Goal: Task Accomplishment & Management: Use online tool/utility

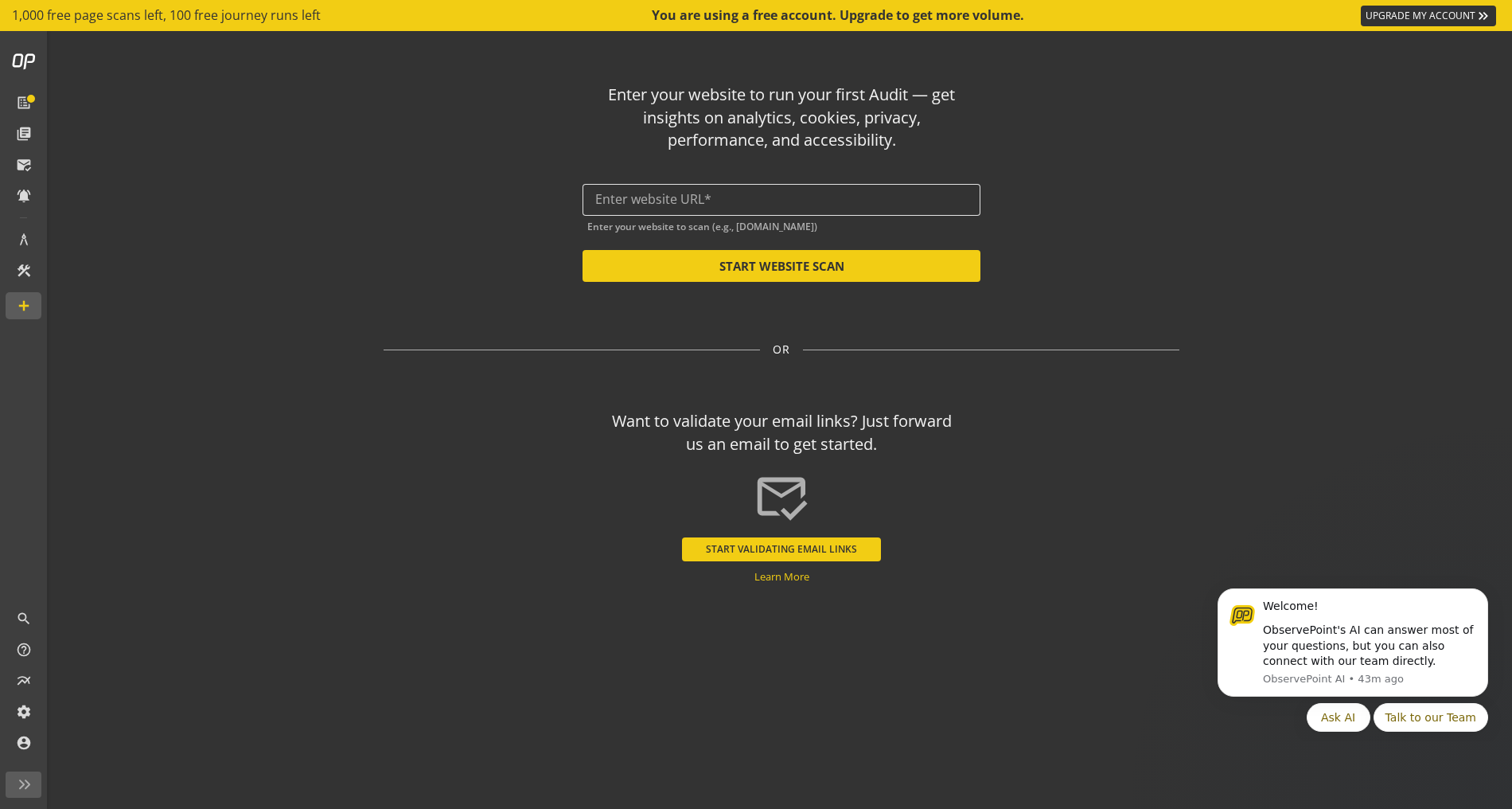
click at [808, 191] on div at bounding box center [781, 200] width 372 height 32
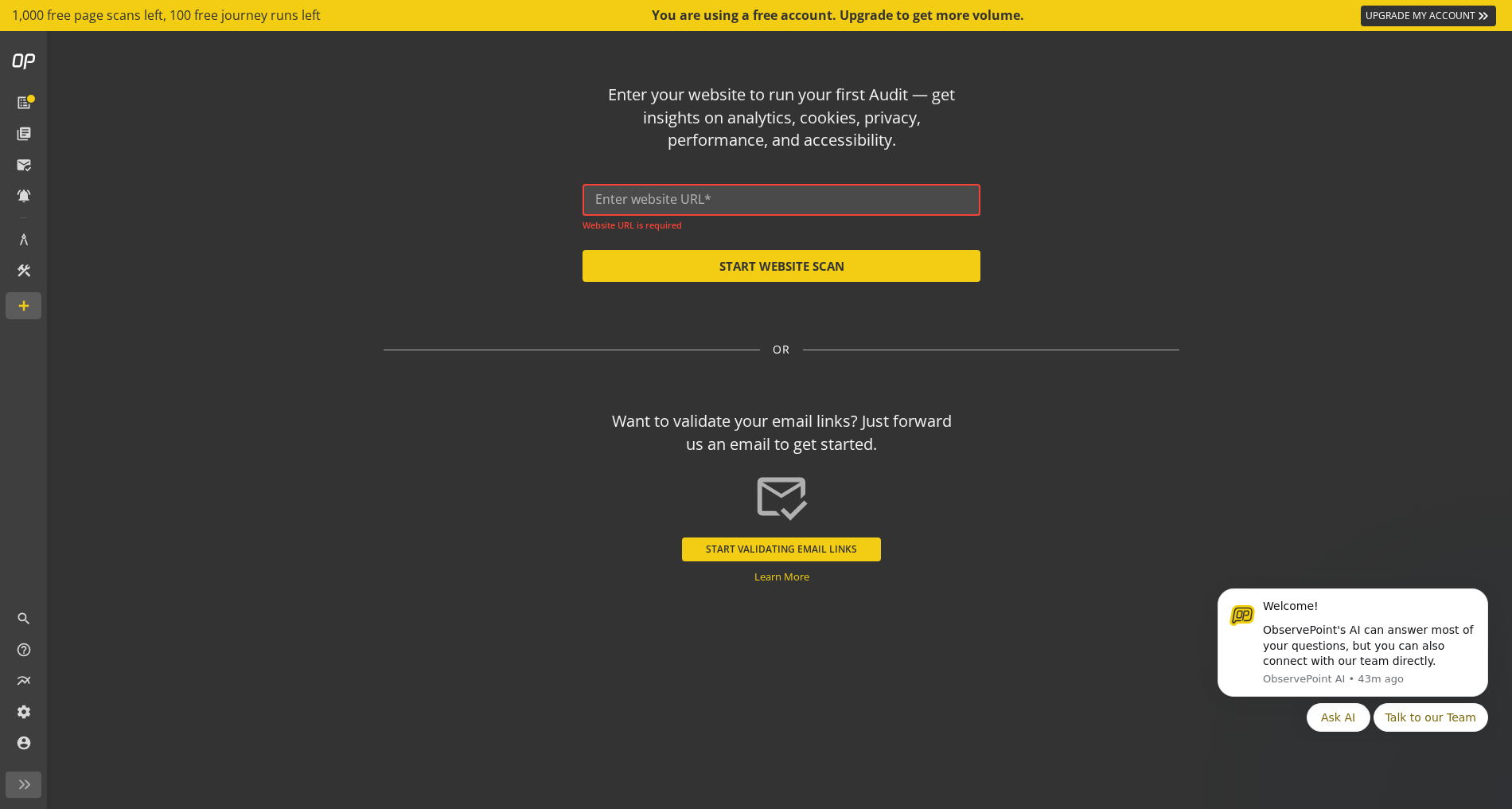
click at [697, 202] on input "text" at bounding box center [781, 199] width 372 height 15
paste input "[URL][DOMAIN_NAME]"
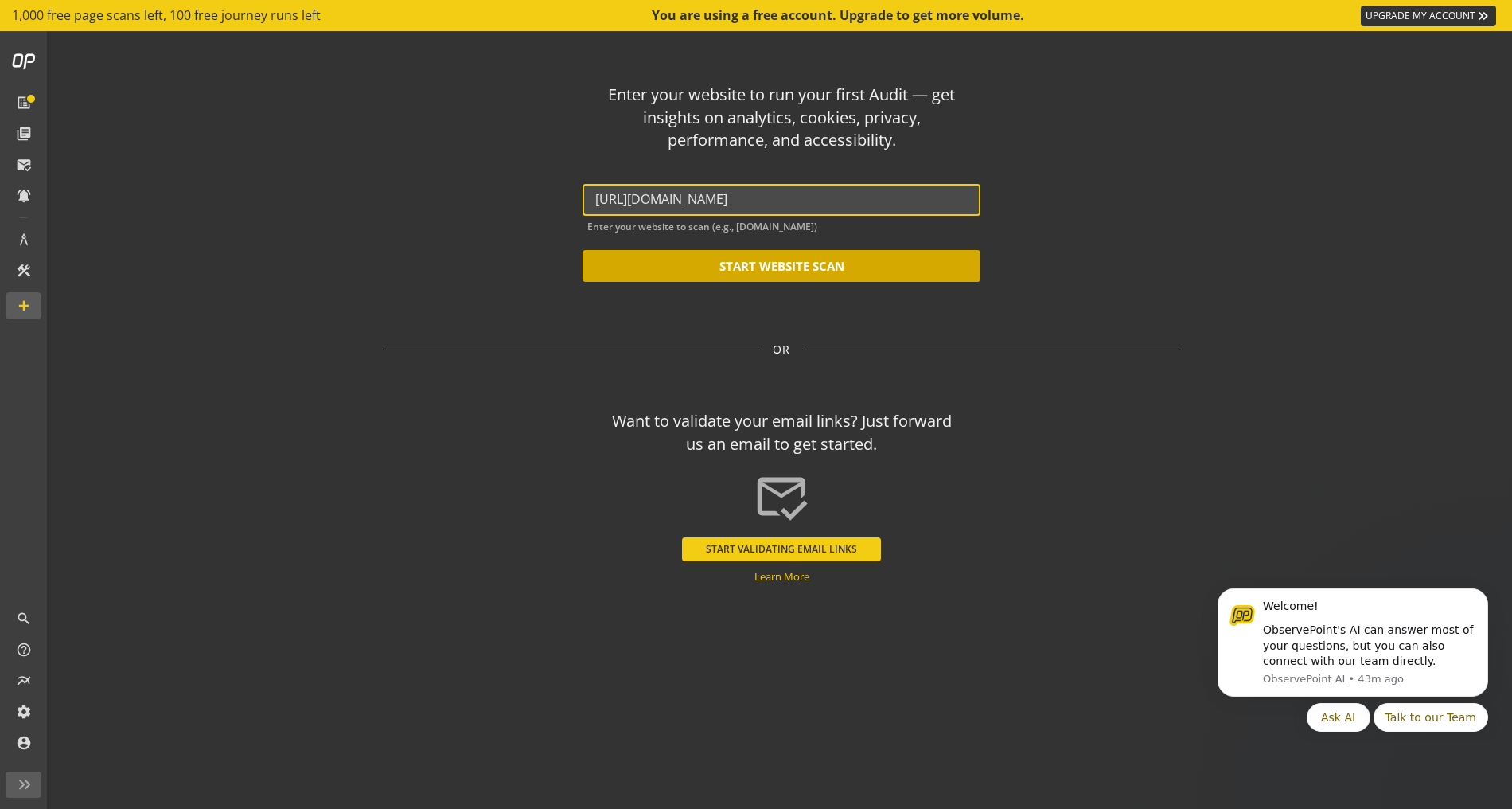
type input "[URL][DOMAIN_NAME]"
click at [760, 263] on button "START WEBSITE SCAN" at bounding box center [781, 266] width 398 height 32
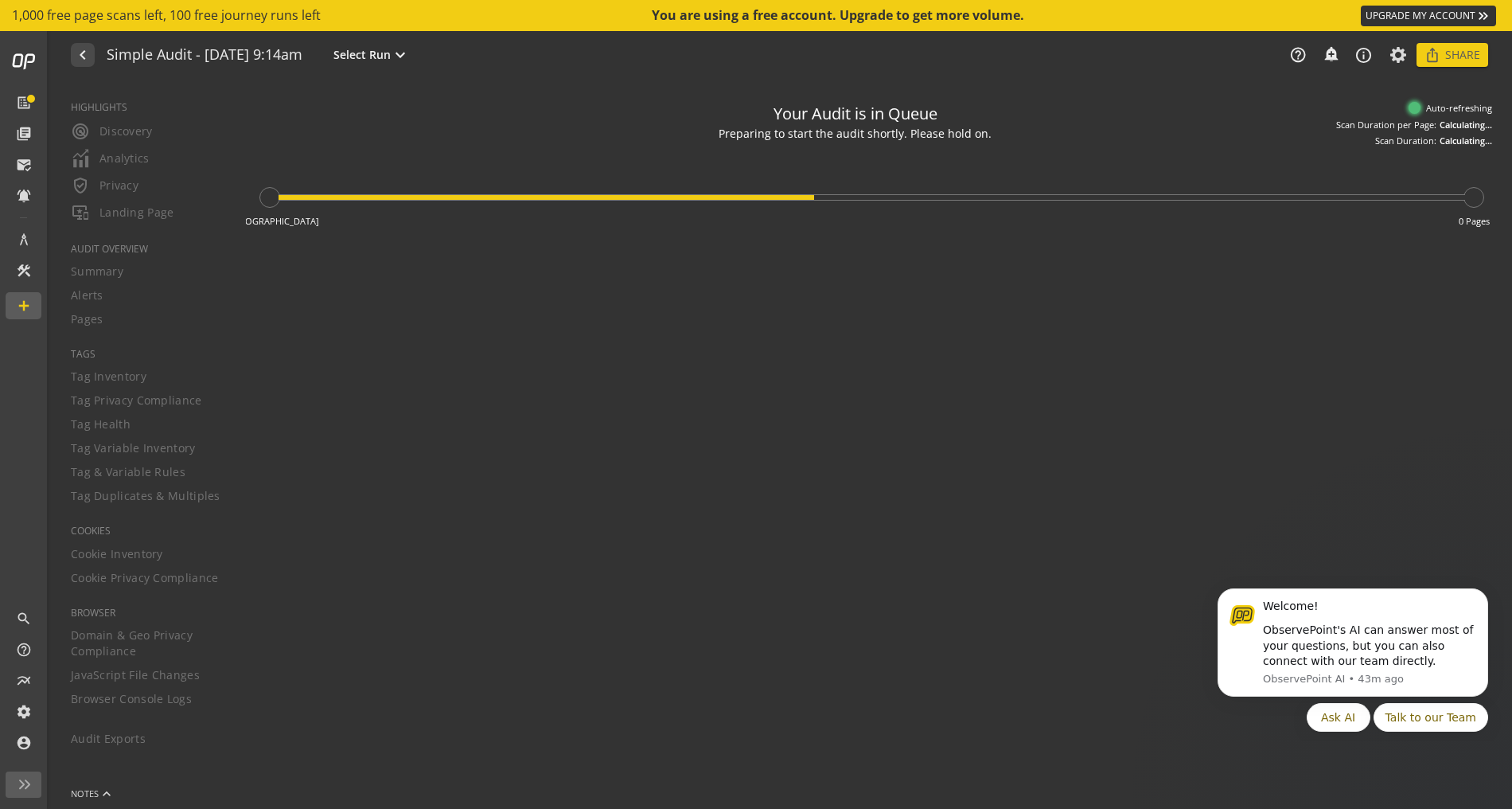
type textarea "Notes can include: -a description of what this audit is validating -changes in …"
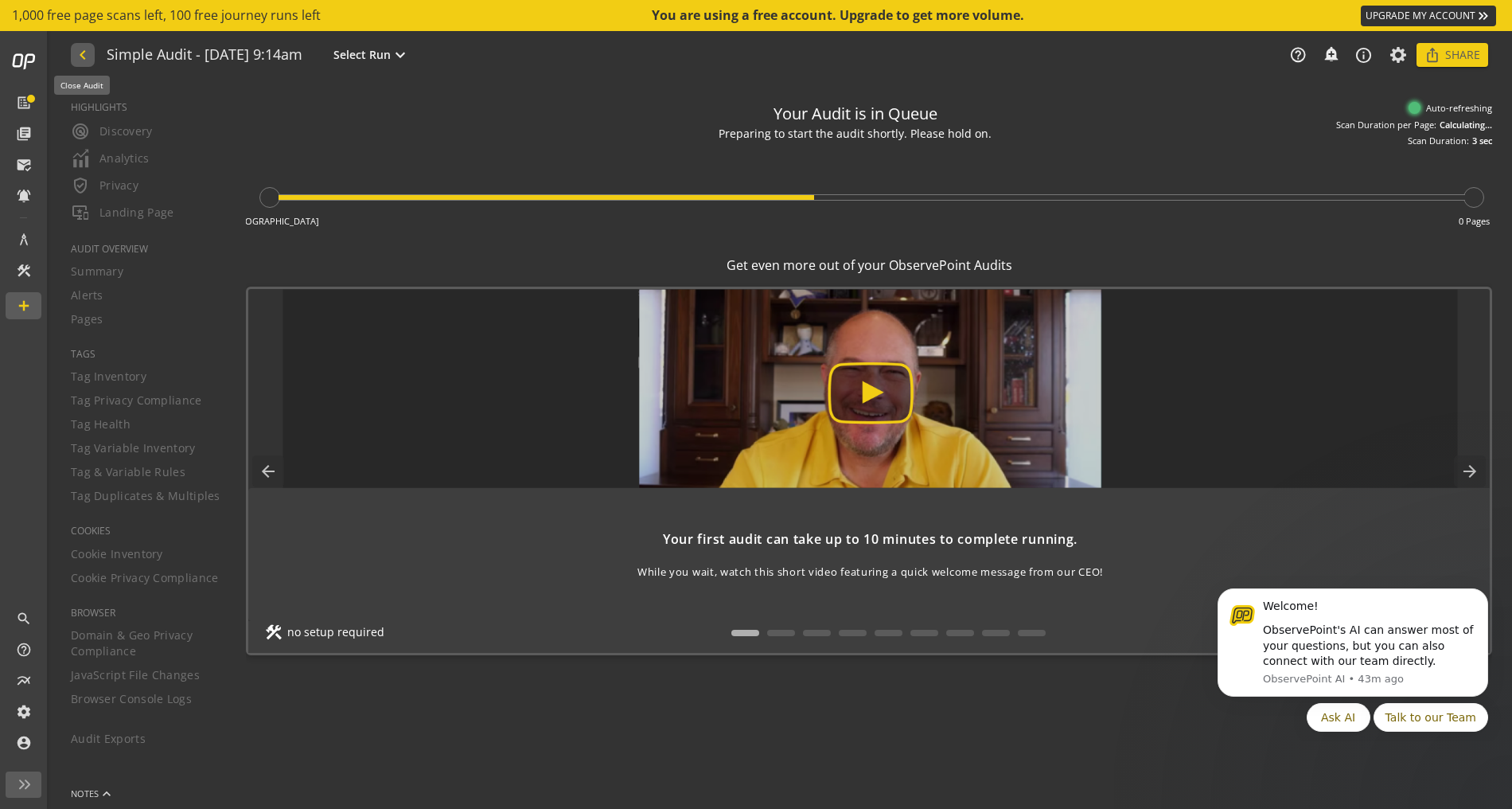
click at [89, 60] on mat-icon "navigate_before" at bounding box center [81, 54] width 17 height 19
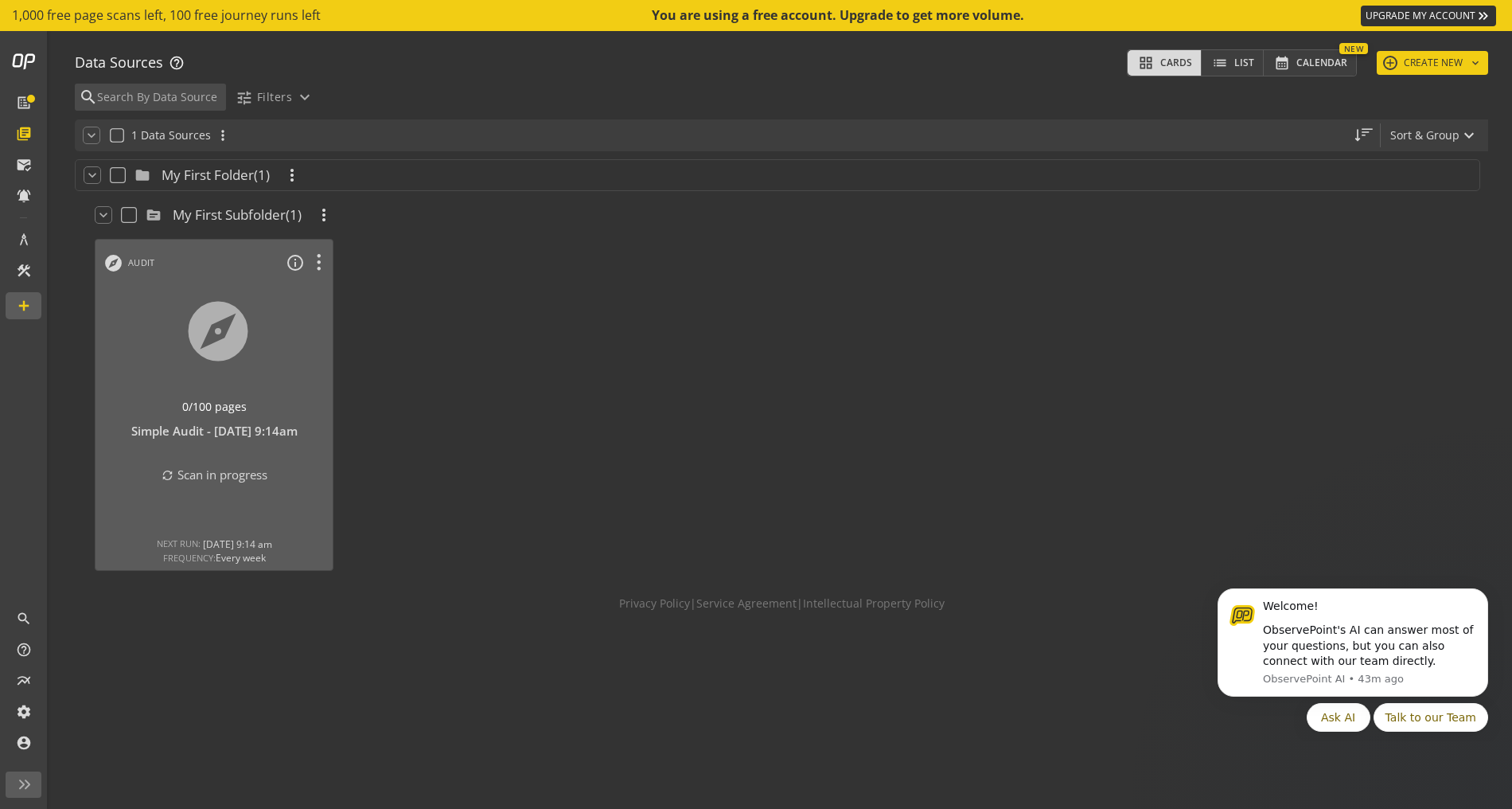
click at [1471, 47] on div "grid_view Cards list List calendar_month Calendar New add CREATE NEW keyboard_a…" at bounding box center [1307, 63] width 362 height 39
click at [1469, 57] on button "add CREATE NEW keyboard_arrow_down" at bounding box center [1432, 63] width 111 height 24
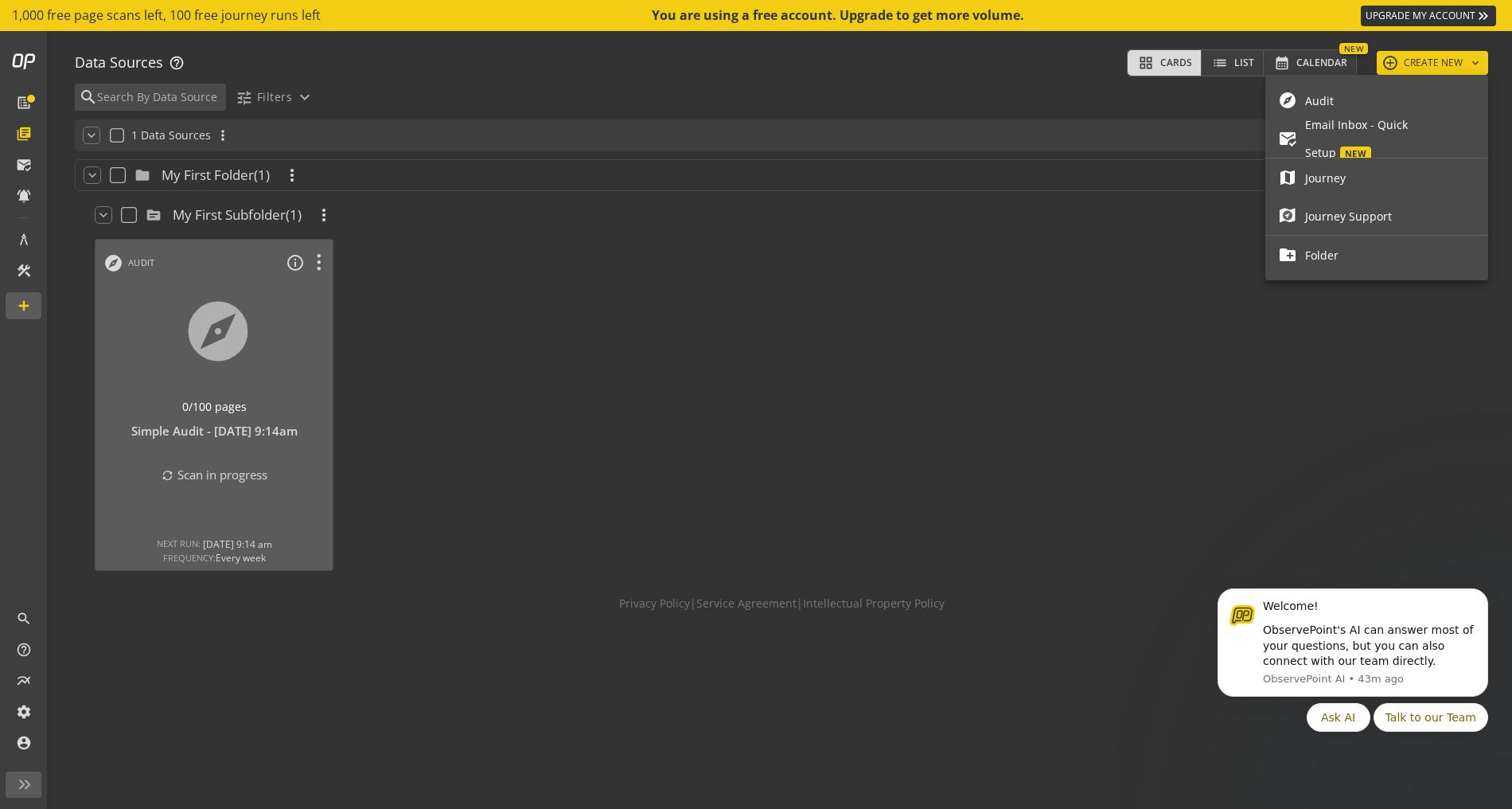
click at [1374, 98] on span "Audit" at bounding box center [1390, 101] width 170 height 28
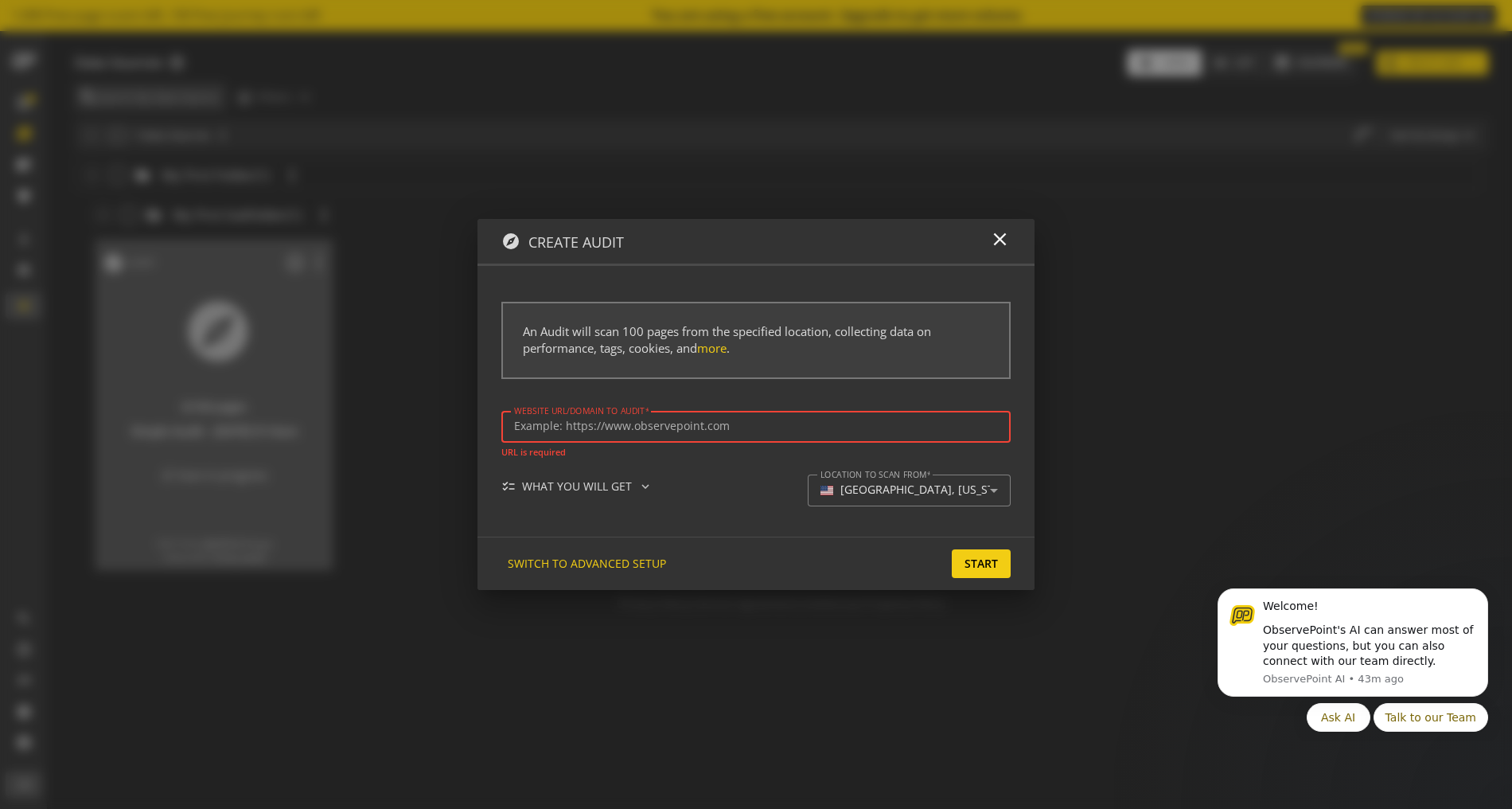
click at [605, 428] on input "Website url/domain to Audit" at bounding box center [756, 427] width 484 height 14
paste input "[URL][DOMAIN_NAME]"
type input "[URL][DOMAIN_NAME]"
click at [965, 562] on span "Start" at bounding box center [981, 563] width 33 height 29
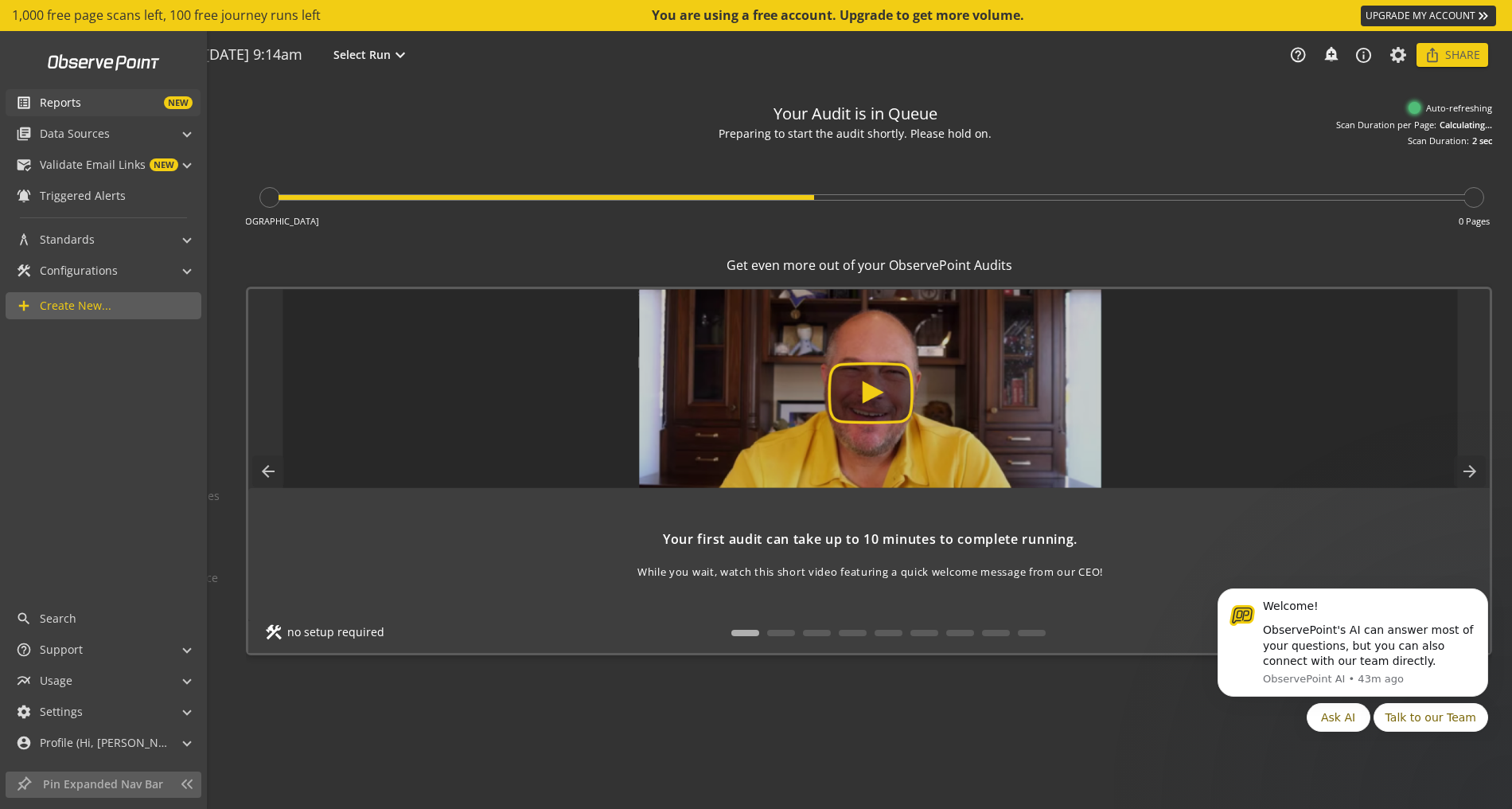
click at [35, 105] on span "list_alt" at bounding box center [28, 102] width 24 height 16
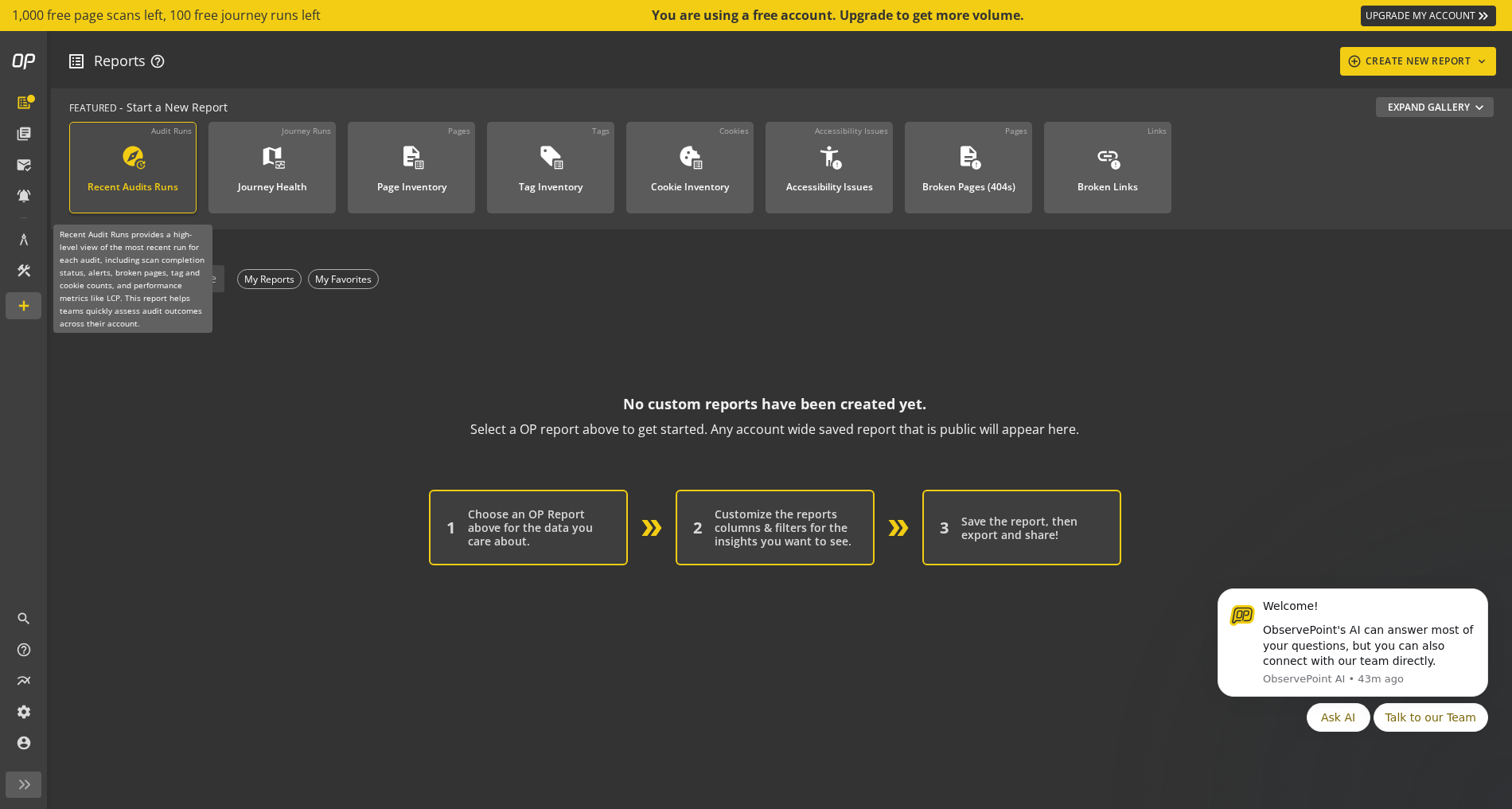
click at [107, 159] on div "explore update Recent Audits Runs" at bounding box center [133, 169] width 106 height 52
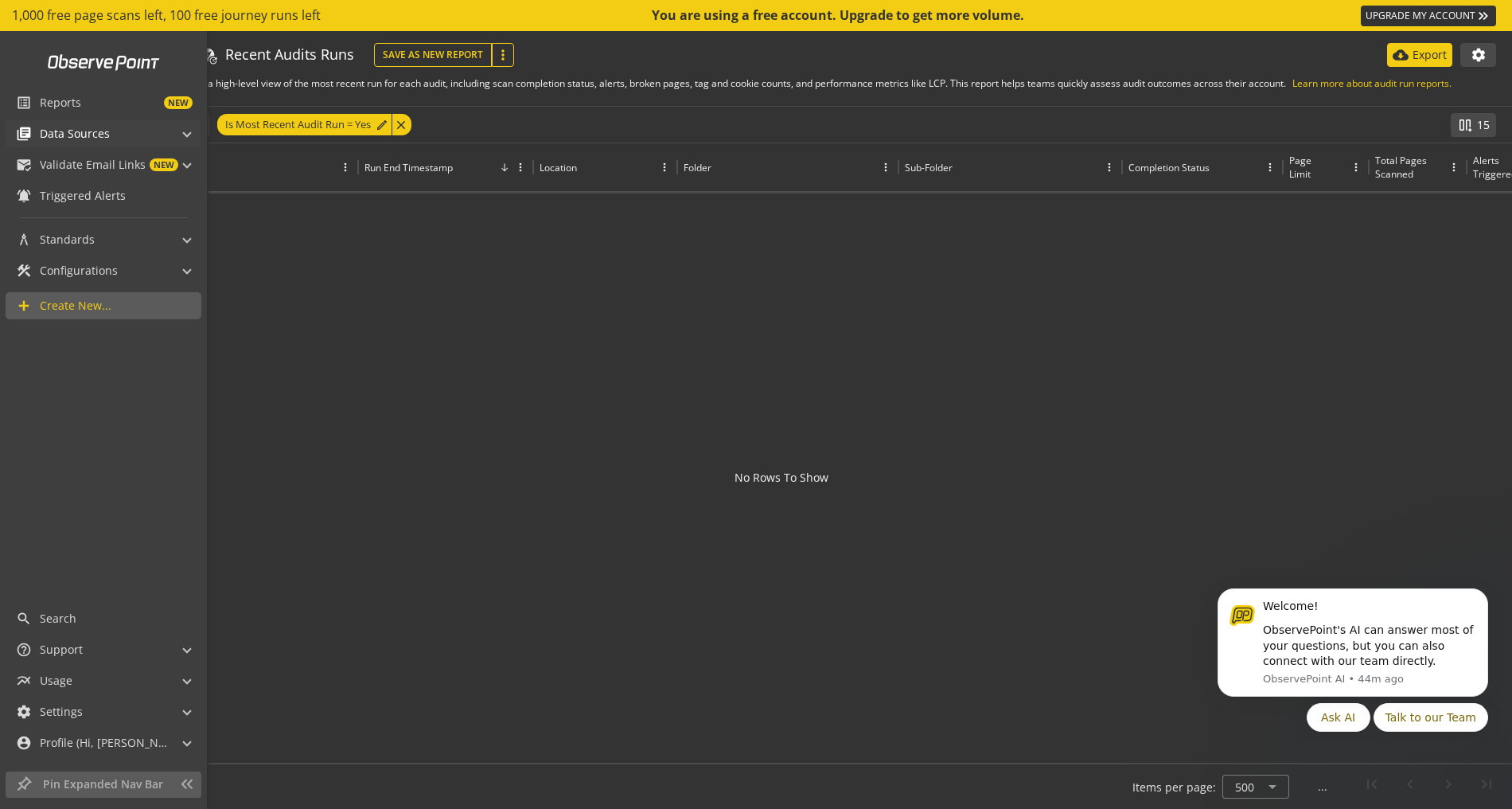
click at [44, 133] on span "Data Sources" at bounding box center [74, 134] width 70 height 16
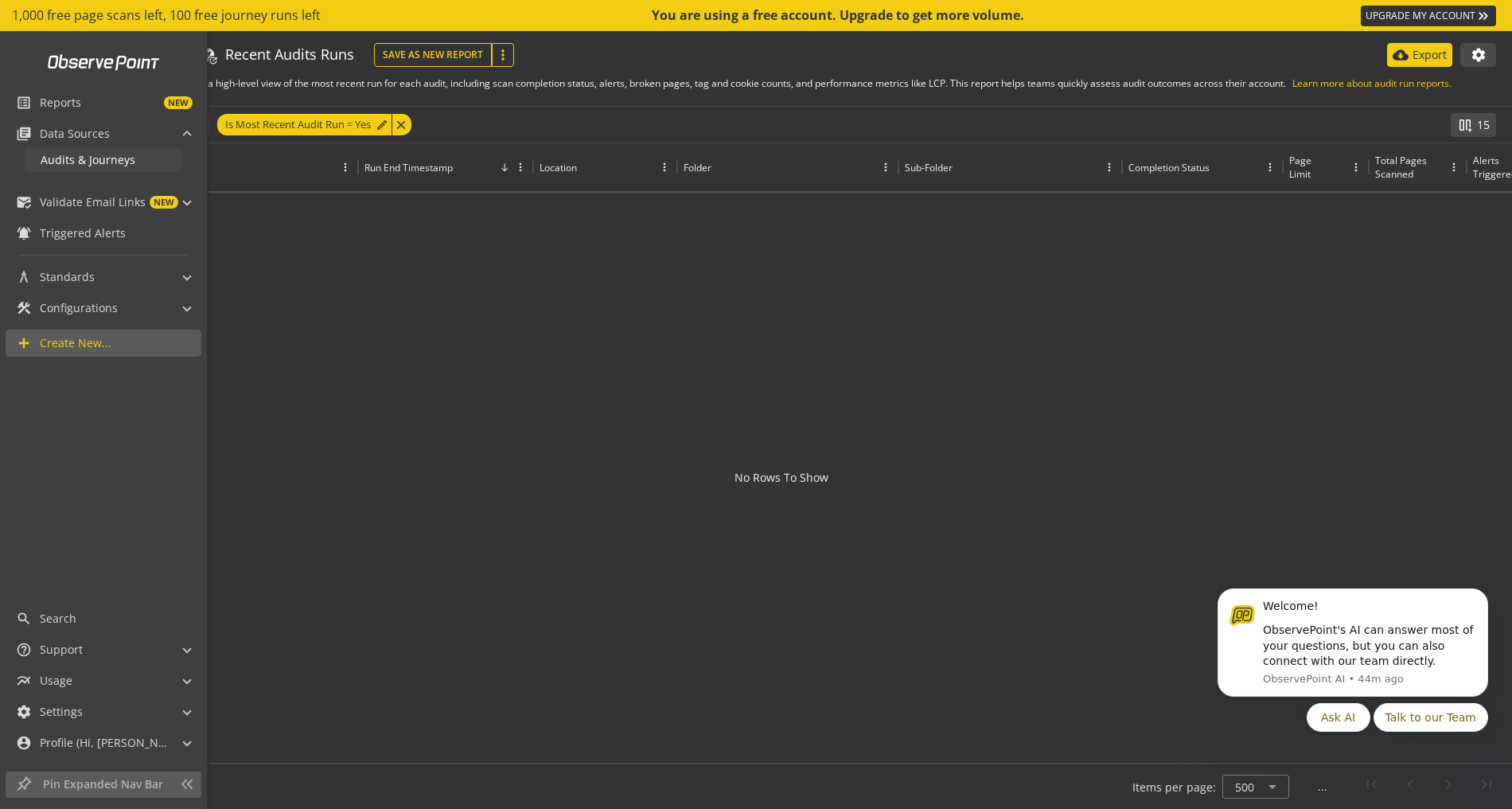
click at [61, 160] on span "Audits & Journeys" at bounding box center [88, 159] width 95 height 15
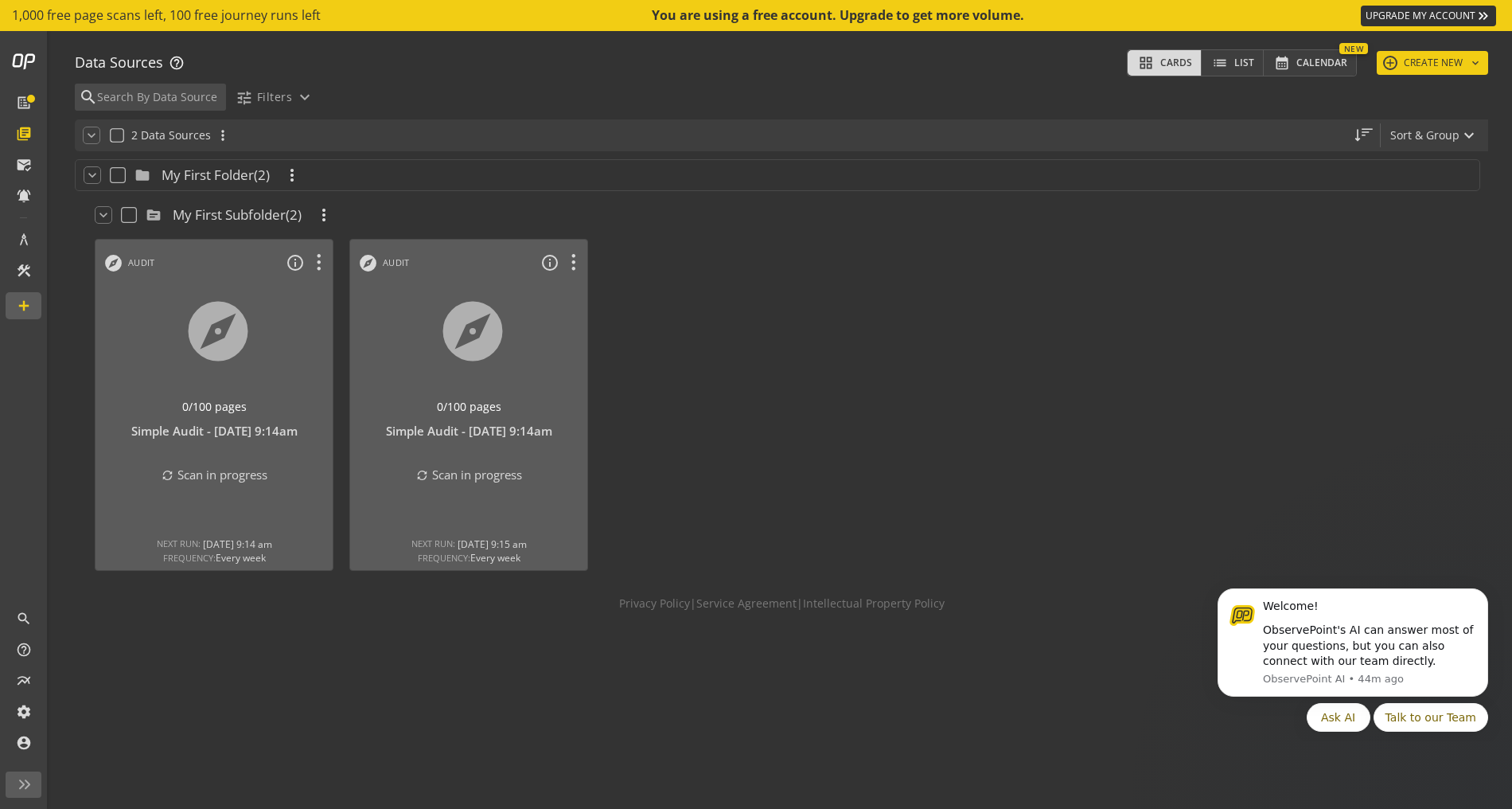
click at [228, 214] on span "My First Subfolder" at bounding box center [229, 214] width 113 height 19
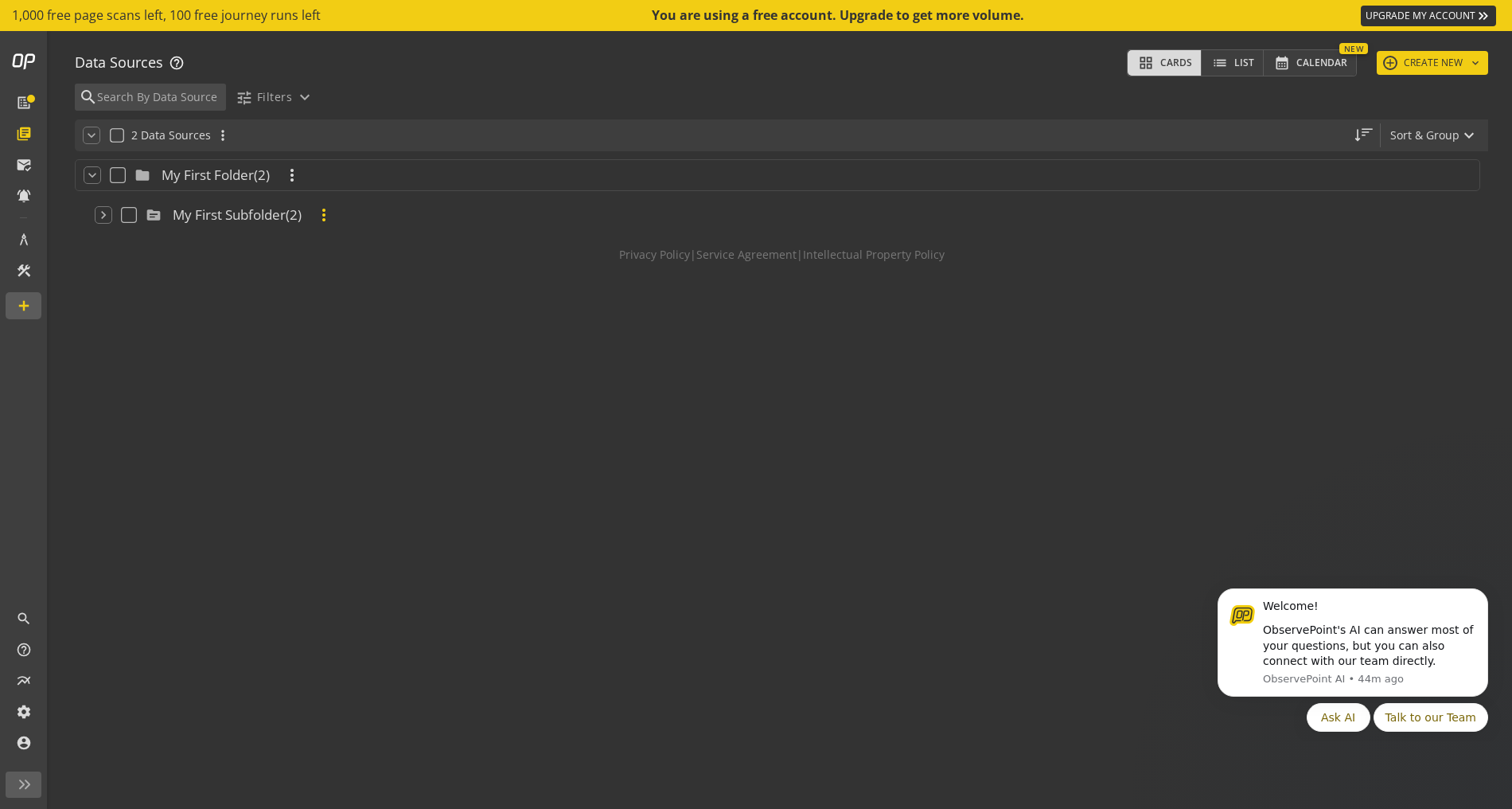
click at [338, 215] on button "more_vert" at bounding box center [323, 215] width 29 height 21
click at [194, 220] on div at bounding box center [756, 404] width 1512 height 809
click at [147, 221] on div at bounding box center [135, 215] width 26 height 13
checkbox input "true"
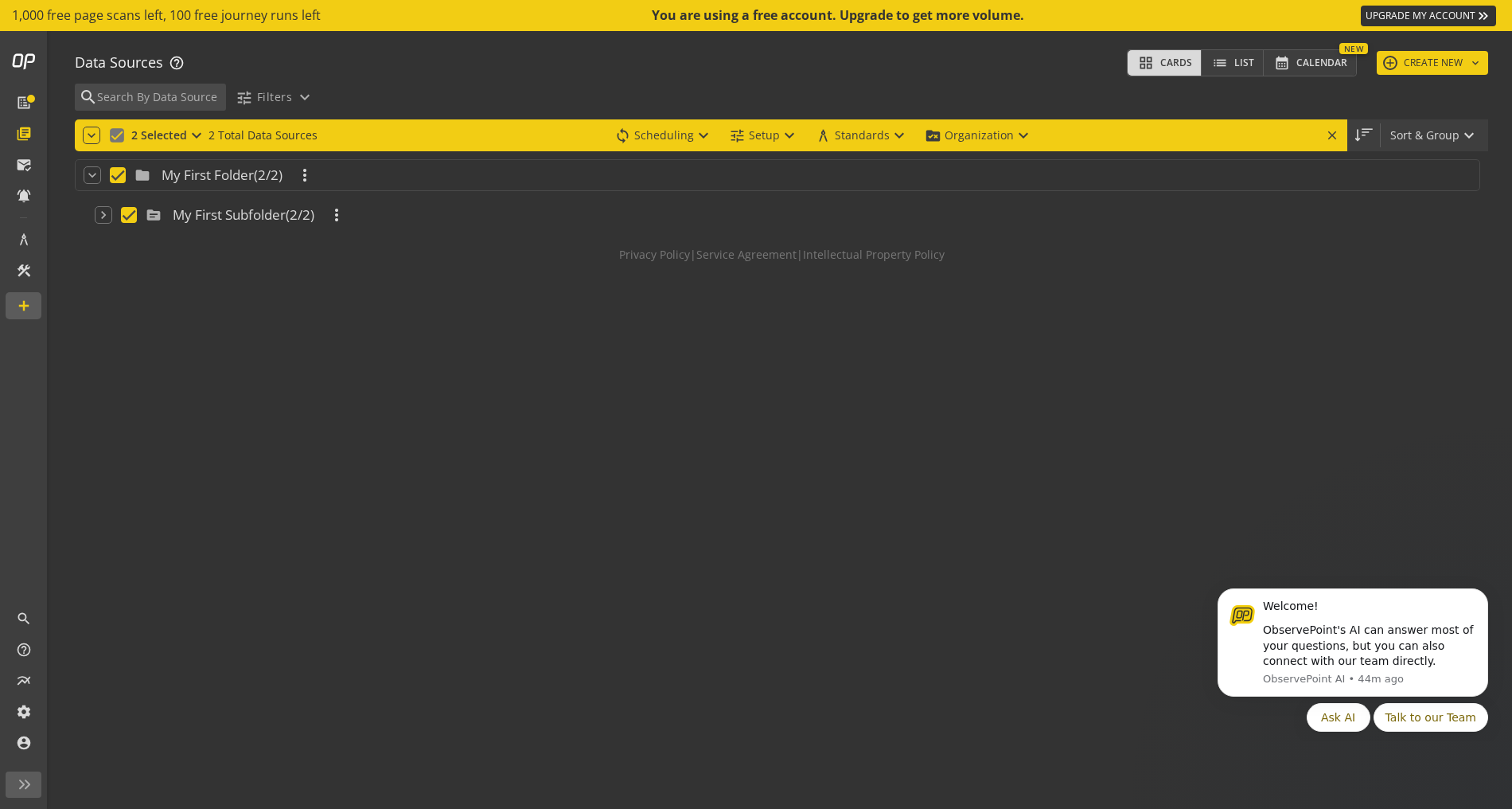
click at [157, 212] on mat-icon "source" at bounding box center [155, 214] width 19 height 19
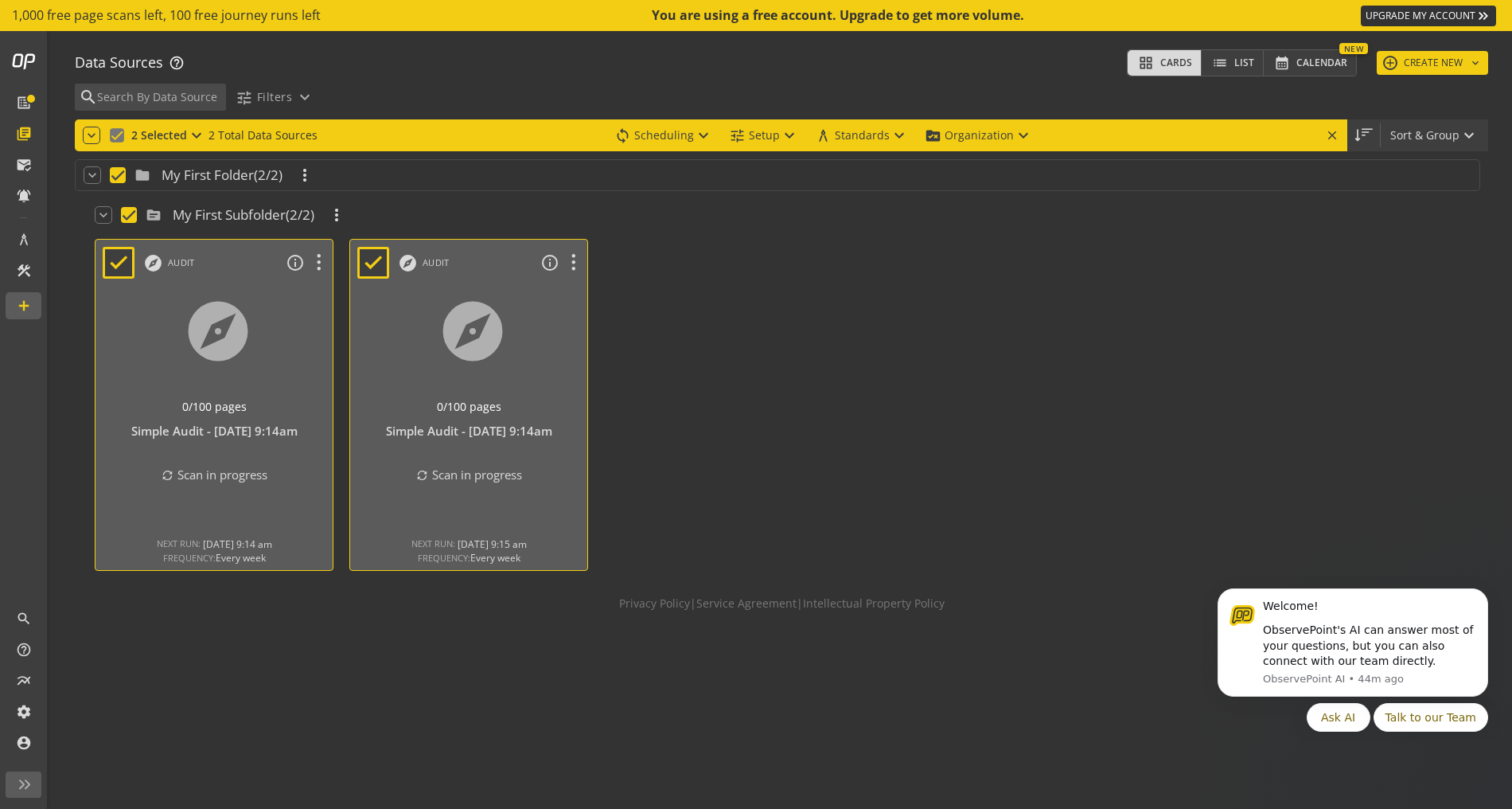
click at [127, 213] on input "checkbox" at bounding box center [128, 215] width 13 height 13
checkbox input "false"
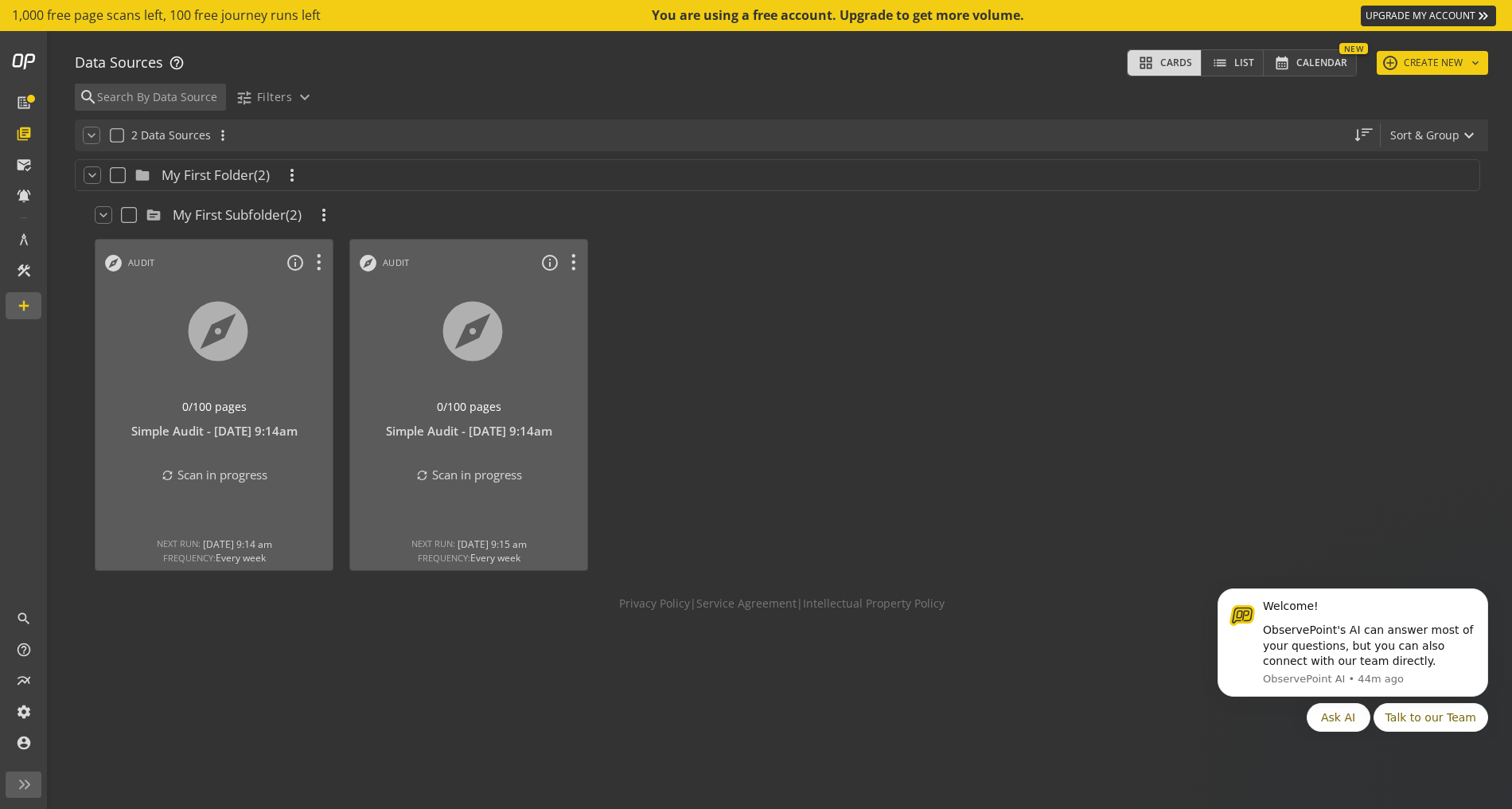
click at [1416, 10] on link "UPGRADE MY ACCOUNT keyboard_double_arrow_right" at bounding box center [1428, 16] width 135 height 21
